Goal: Information Seeking & Learning: Learn about a topic

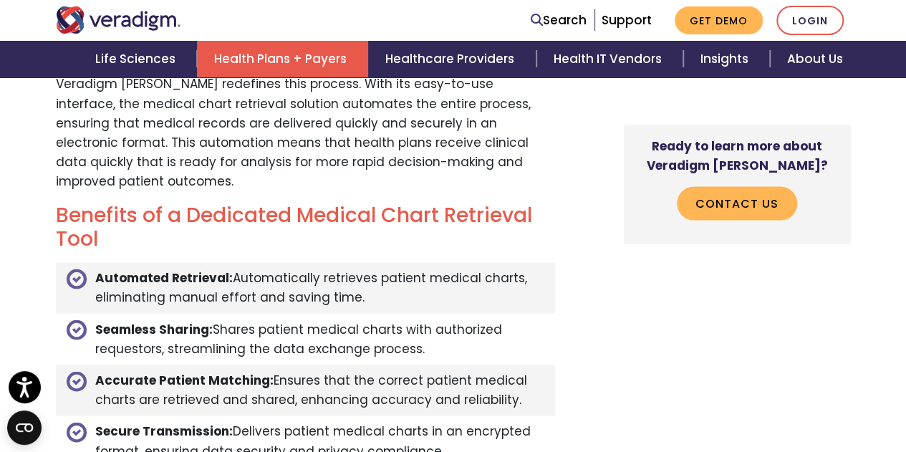
scroll to position [341, 0]
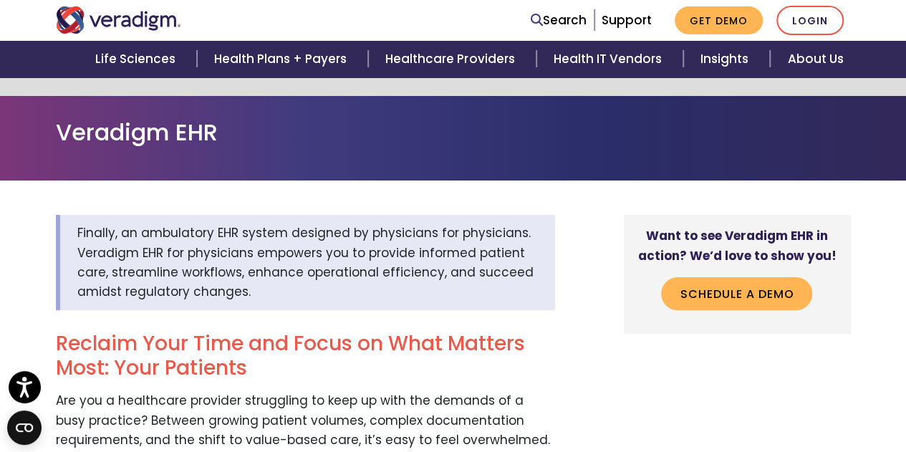
scroll to position [308, 0]
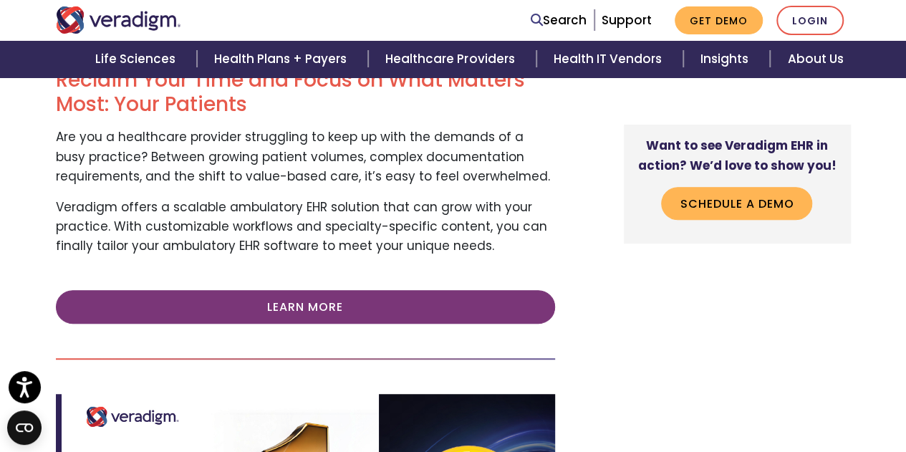
click at [403, 228] on p "Veradigm offers a scalable ambulatory EHR solution that can grow with your prac…" at bounding box center [305, 227] width 499 height 59
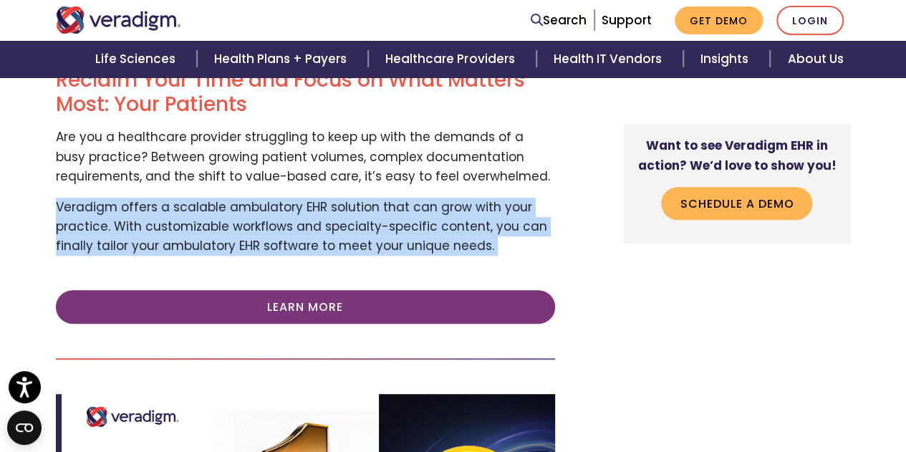
click at [403, 228] on p "Veradigm offers a scalable ambulatory EHR solution that can grow with your prac…" at bounding box center [305, 227] width 499 height 59
copy div "Veradigm offers a scalable ambulatory EHR solution that can grow with your prac…"
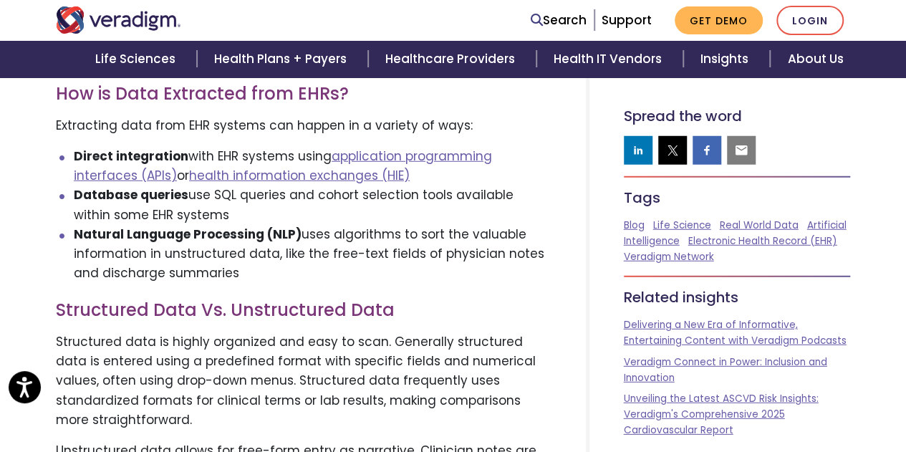
click at [261, 270] on li "Natural Language Processing (NLP) uses algorithms to sort the valuable informat…" at bounding box center [313, 254] width 478 height 59
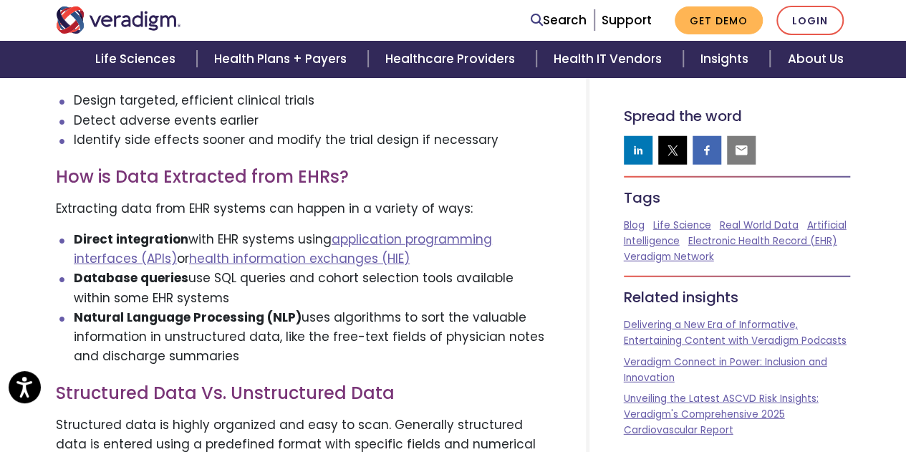
scroll to position [1878, 0]
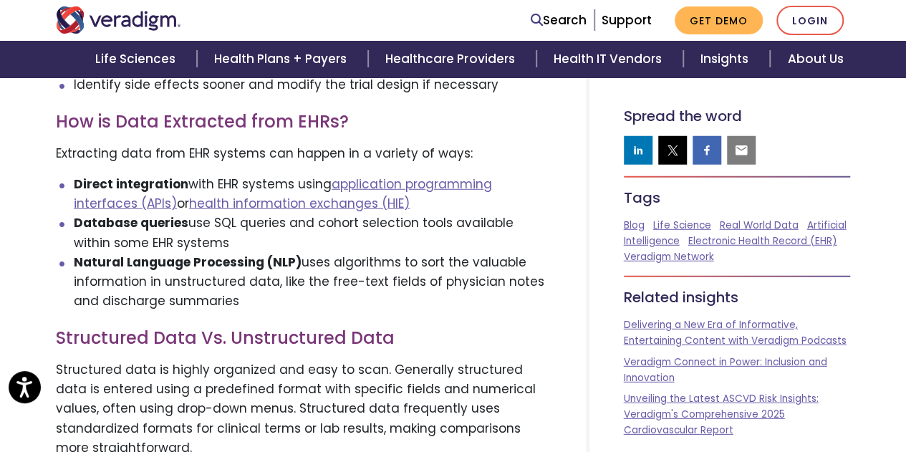
drag, startPoint x: 236, startPoint y: 310, endPoint x: 322, endPoint y: 286, distance: 89.3
click at [322, 286] on li "Natural Language Processing (NLP) uses algorithms to sort the valuable informat…" at bounding box center [313, 282] width 478 height 59
copy li "free-text fields of physician notes and discharge summaries"
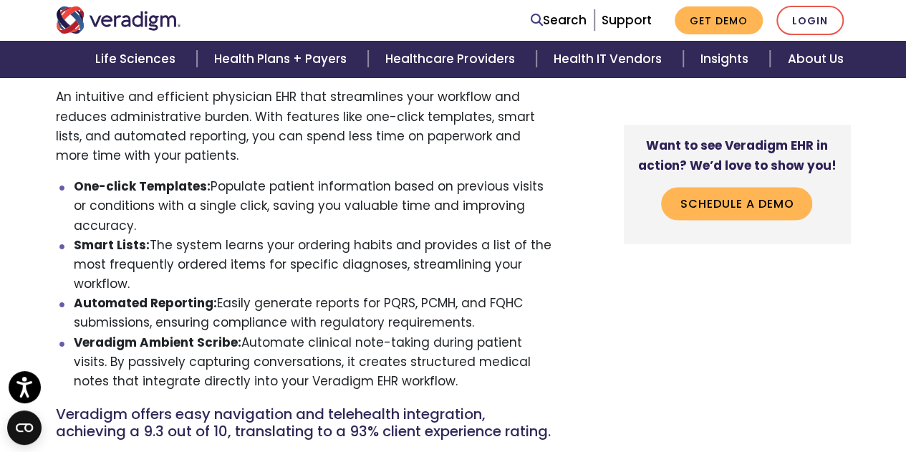
scroll to position [830, 0]
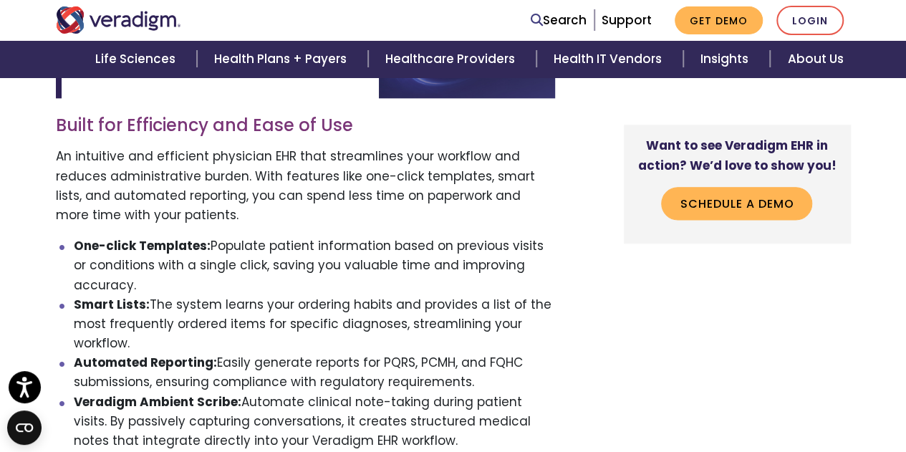
click at [200, 271] on li "One-click Templates: Populate patient information based on previous visits or c…" at bounding box center [314, 265] width 481 height 59
drag, startPoint x: 144, startPoint y: 287, endPoint x: 74, endPoint y: 244, distance: 81.3
click at [74, 244] on li "One-click Templates: Populate patient information based on previous visits or c…" at bounding box center [314, 265] width 481 height 59
copy li "One-click Templates: Populate patient information based on previous visits or c…"
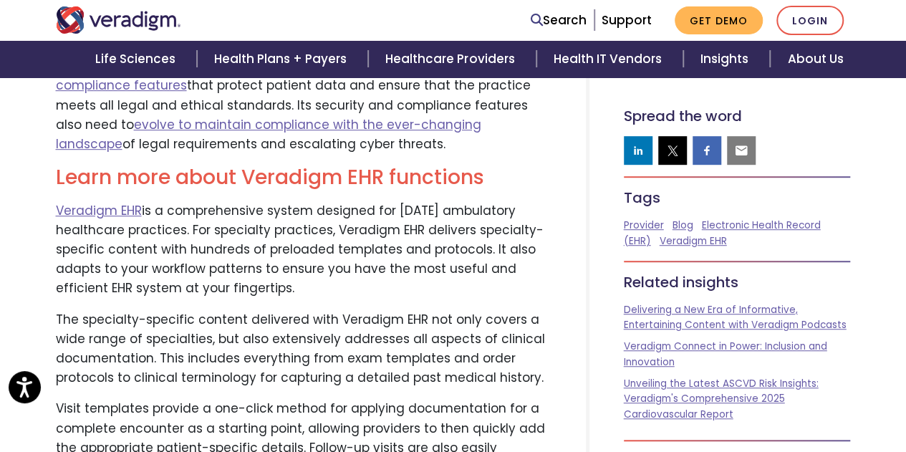
scroll to position [3101, 0]
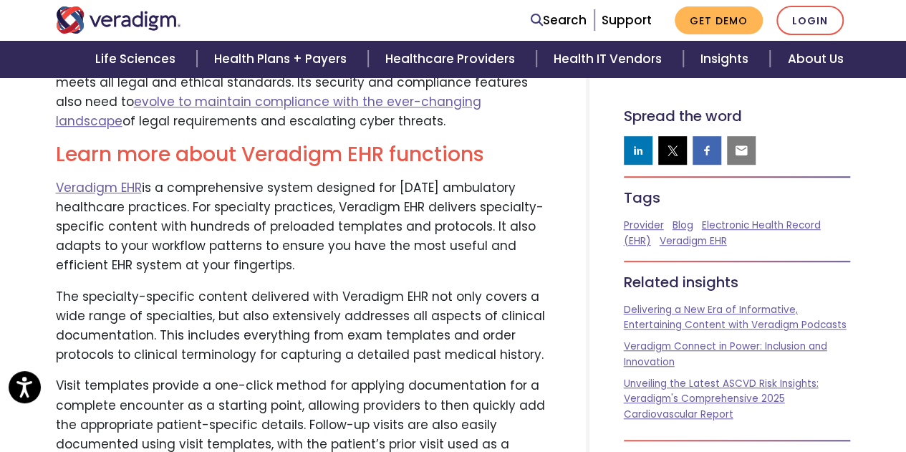
click at [278, 291] on p "The specialty-specific content delivered with Veradigm EHR not only covers a wi…" at bounding box center [304, 326] width 496 height 78
click at [298, 288] on p "The specialty-specific content delivered with Veradigm EHR not only covers a wi…" at bounding box center [304, 326] width 496 height 78
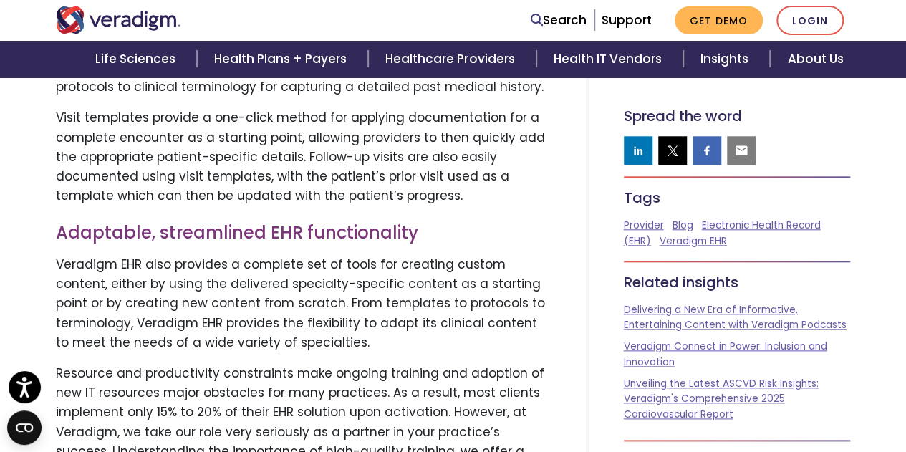
scroll to position [3370, 0]
click at [258, 296] on p "Veradigm EHR also provides a complete set of tools for creating custom content,…" at bounding box center [304, 302] width 496 height 97
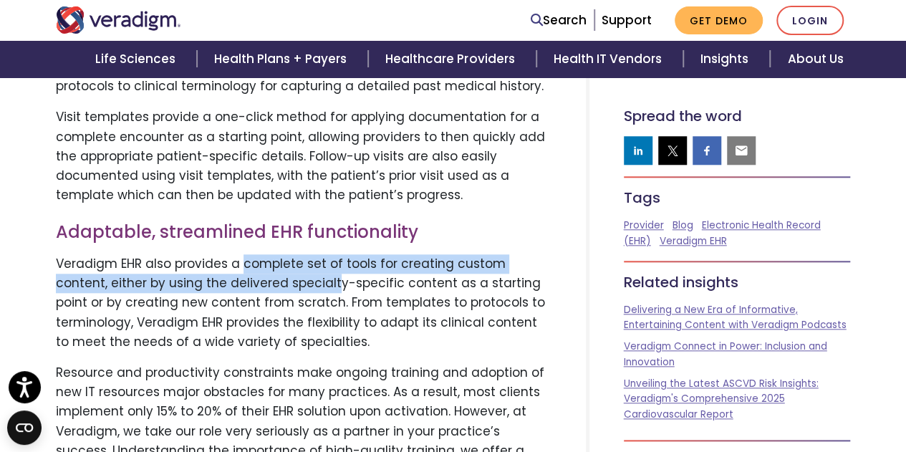
drag, startPoint x: 242, startPoint y: 244, endPoint x: 278, endPoint y: 272, distance: 45.4
click at [278, 272] on p "Veradigm EHR also provides a complete set of tools for creating custom content,…" at bounding box center [304, 302] width 496 height 97
click at [335, 254] on p "Veradigm EHR also provides a complete set of tools for creating custom content,…" at bounding box center [304, 302] width 496 height 97
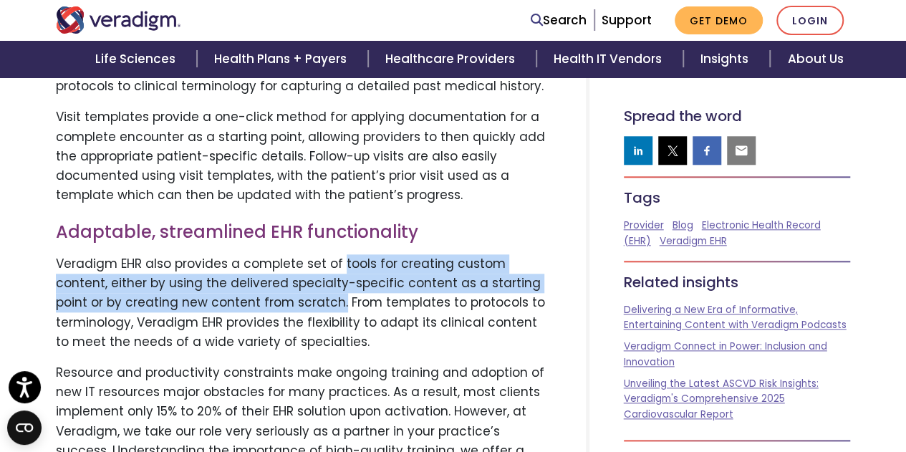
drag, startPoint x: 339, startPoint y: 247, endPoint x: 269, endPoint y: 293, distance: 83.2
click at [269, 293] on p "Veradigm EHR also provides a complete set of tools for creating custom content,…" at bounding box center [304, 302] width 496 height 97
copy p "tools for creating custom content, either by using the delivered specialty-spec…"
